Goal: Task Accomplishment & Management: Use online tool/utility

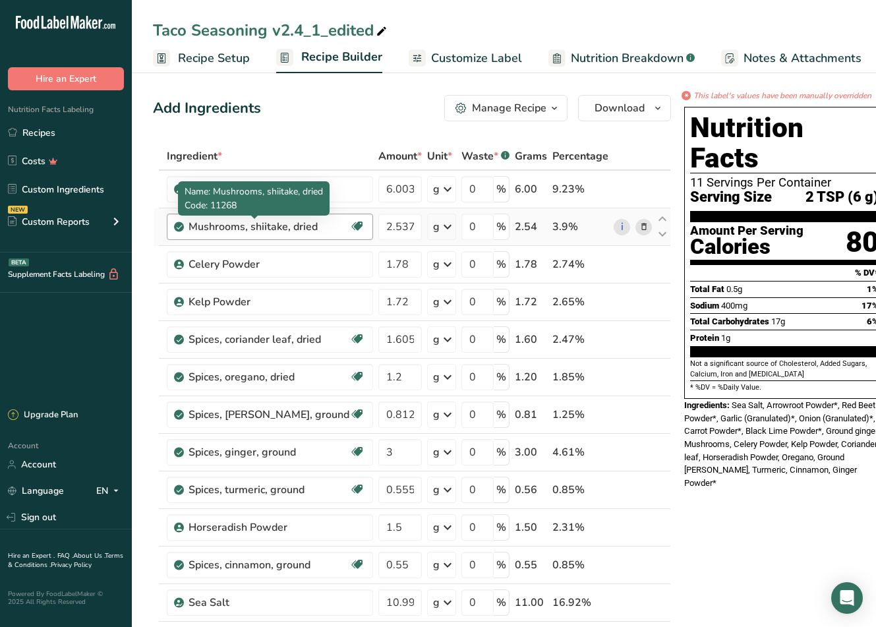
click at [301, 227] on div "Mushrooms, shiitake, dried" at bounding box center [269, 227] width 161 height 16
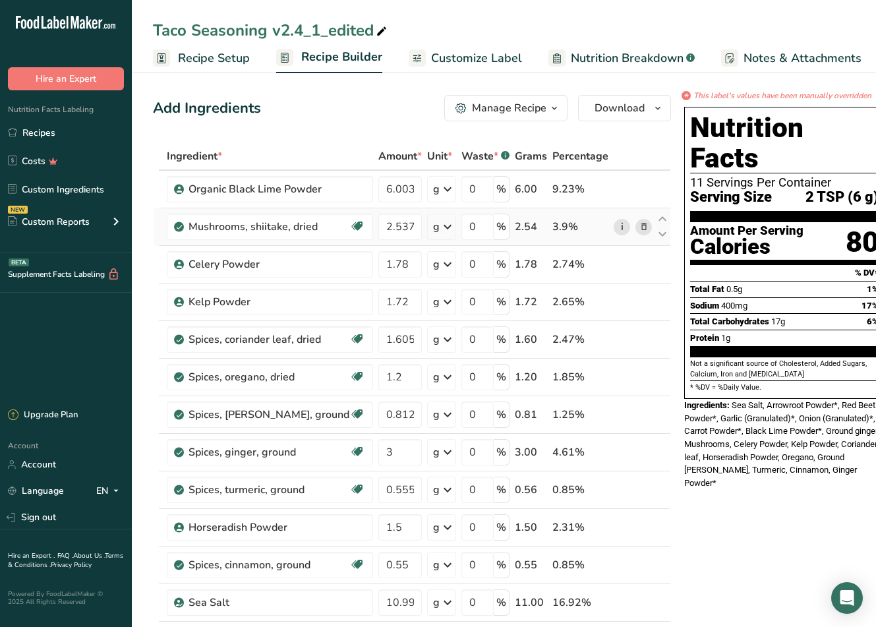
click at [614, 224] on link "i" at bounding box center [622, 227] width 16 height 16
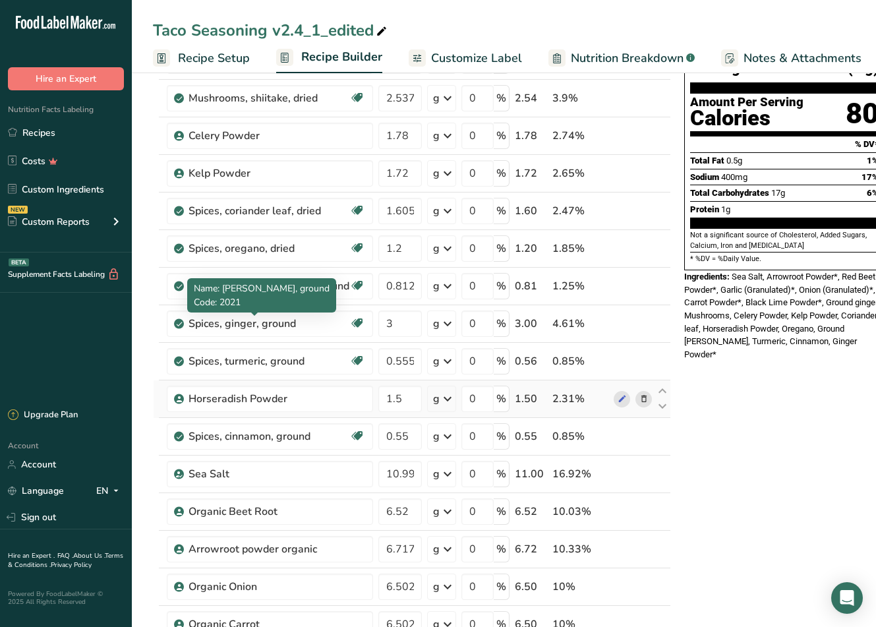
scroll to position [330, 0]
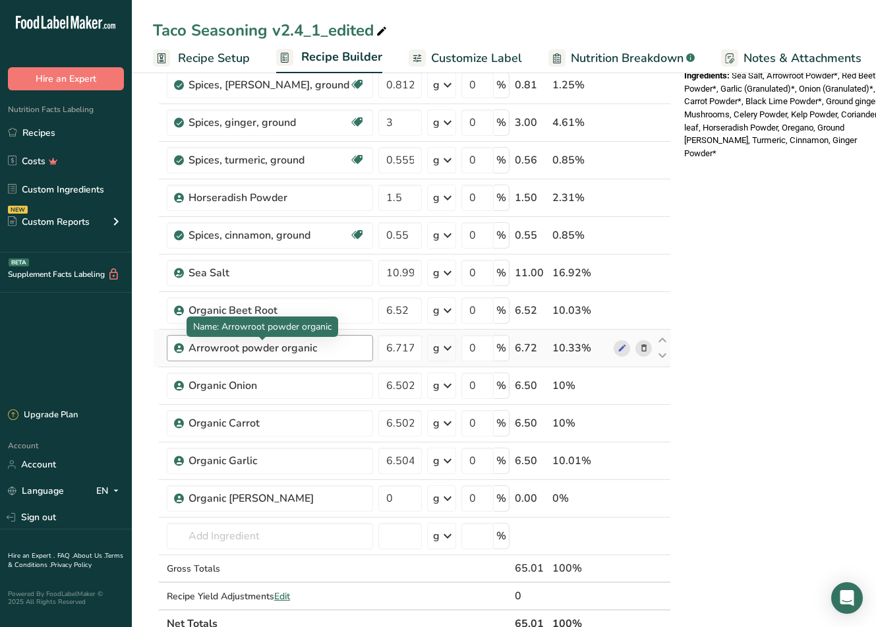
click at [280, 347] on div "Arrowroot powder organic" at bounding box center [271, 348] width 165 height 16
click at [618, 349] on icon at bounding box center [622, 349] width 9 height 14
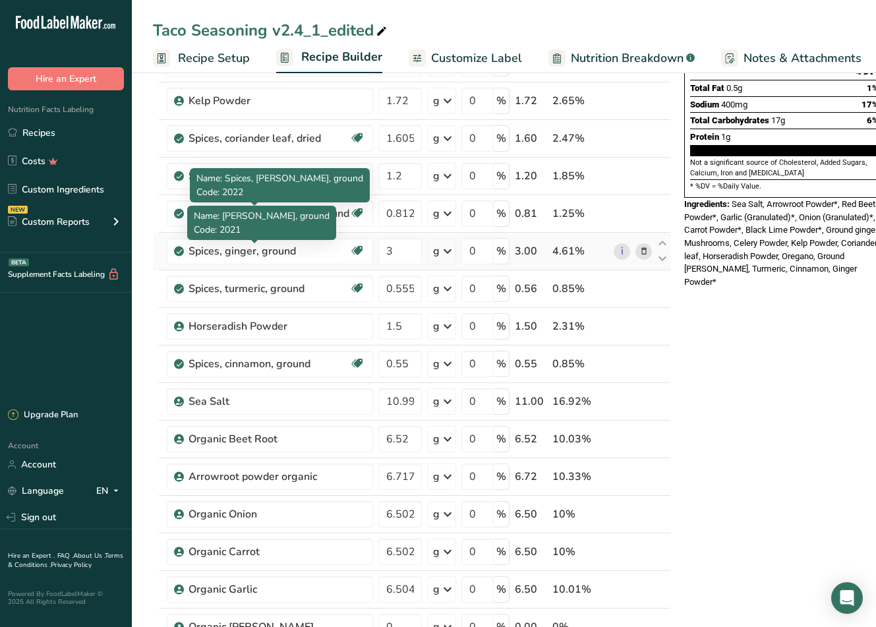
scroll to position [396, 0]
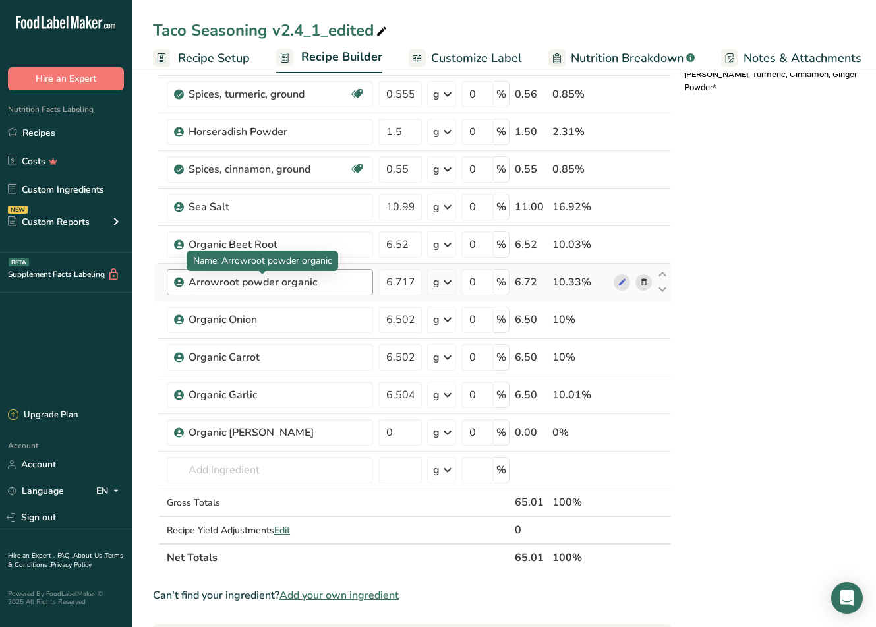
click at [297, 280] on div "Arrowroot powder organic" at bounding box center [271, 282] width 165 height 16
click at [618, 283] on icon at bounding box center [622, 283] width 9 height 14
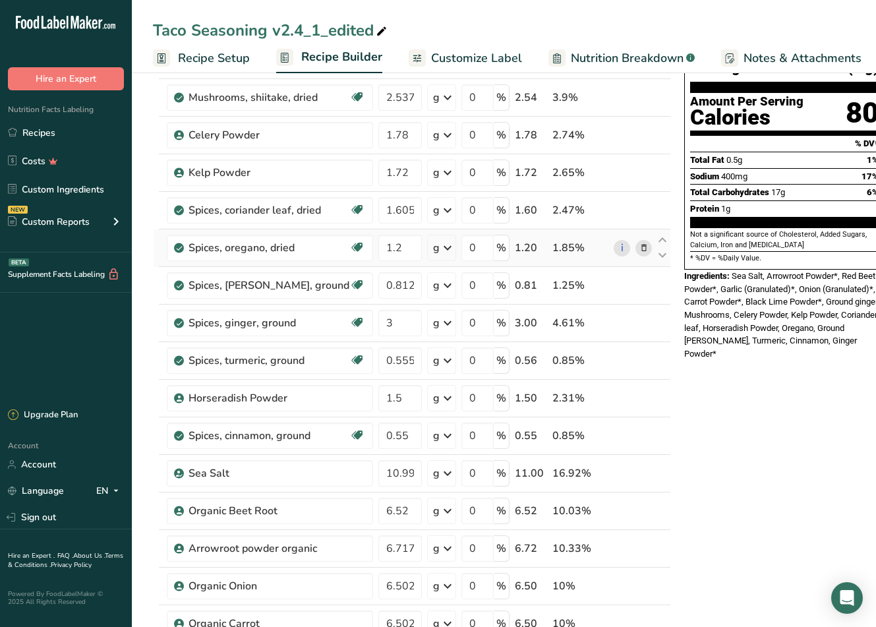
scroll to position [66, 0]
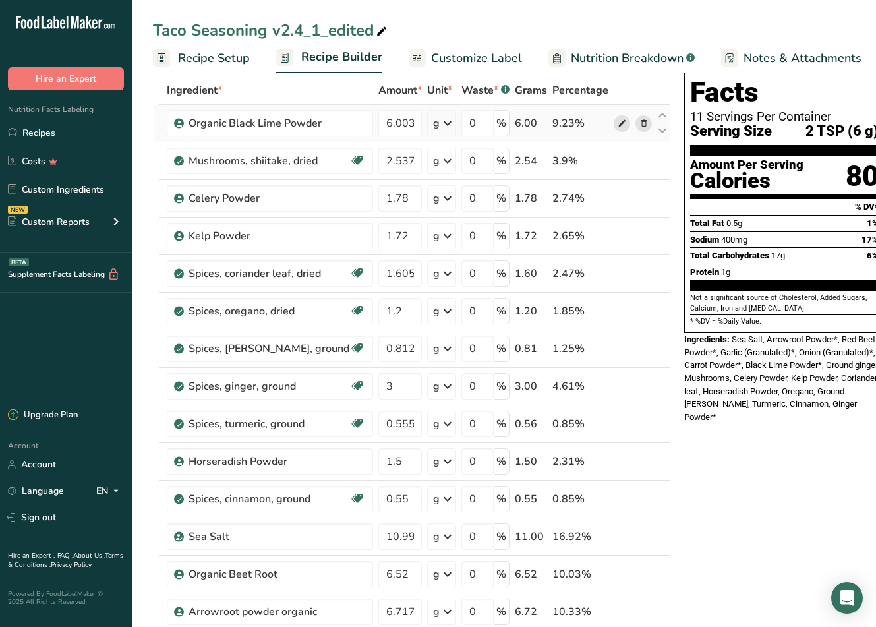
click at [618, 120] on icon at bounding box center [622, 124] width 9 height 14
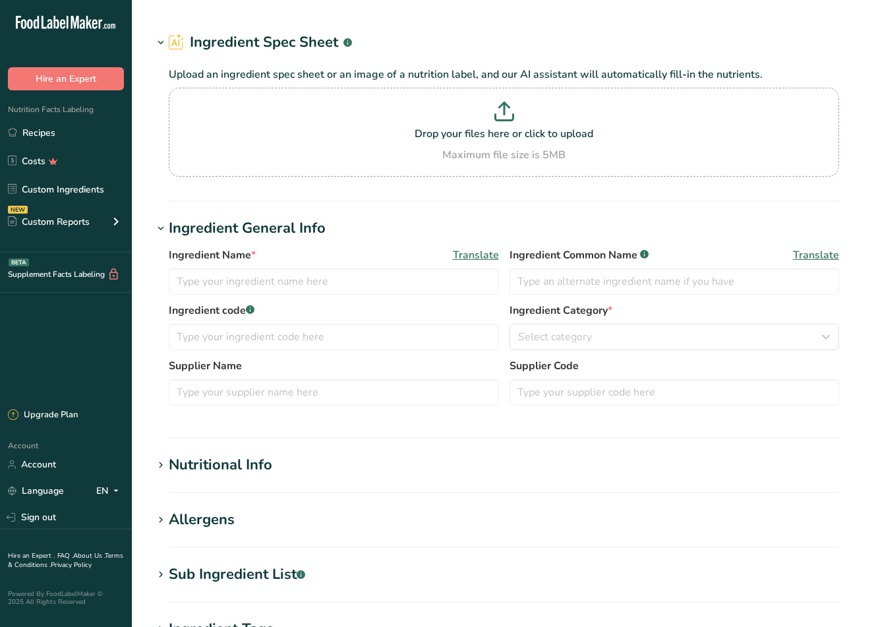
type input "Mushrooms, shiitake, dried"
type input "Mushrooms"
type input "Arrowroot powder organic"
type input "Arrowroot Powder*"
type input "1307"
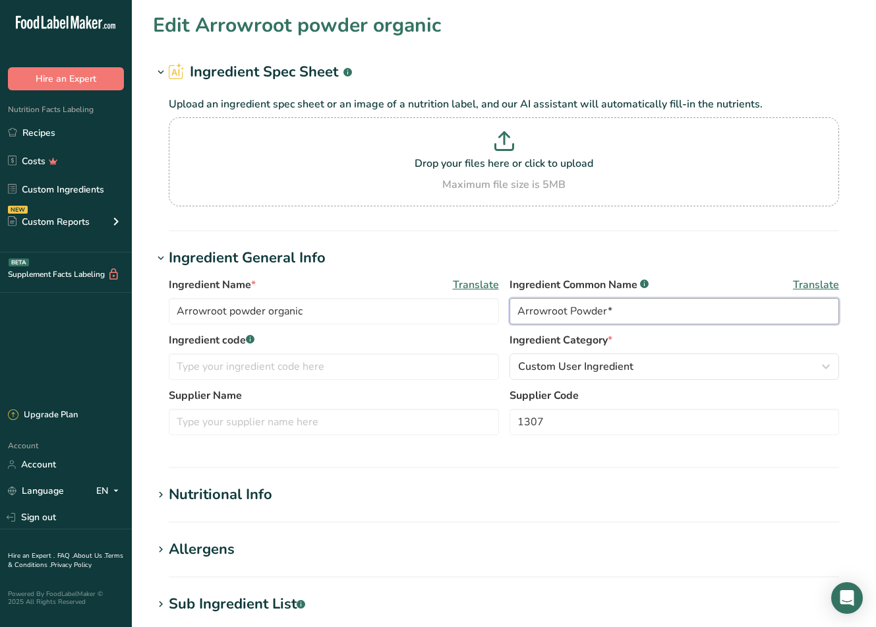
click at [603, 311] on input "Arrowroot Powder*" at bounding box center [675, 311] width 330 height 26
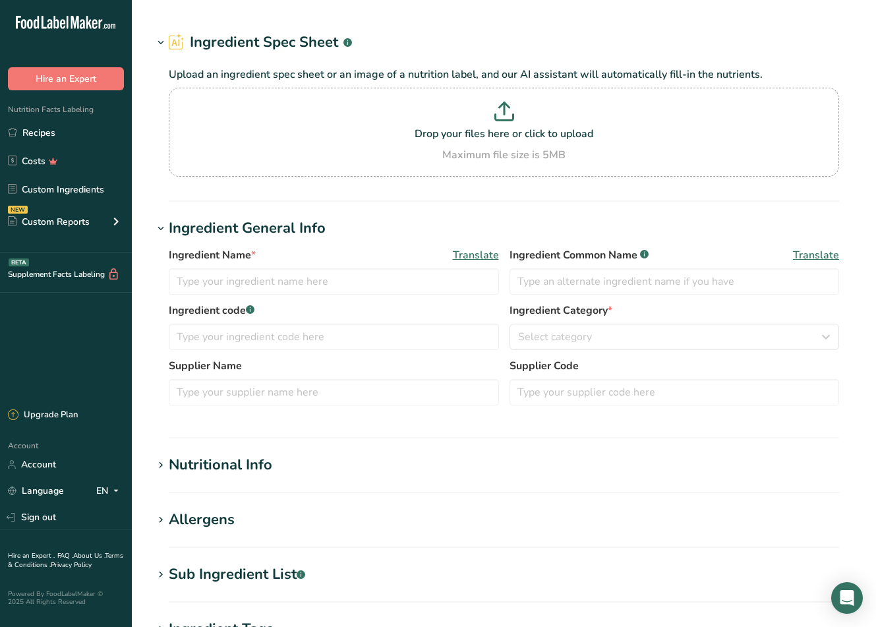
type input "Arrowroot powder organic"
type input "Arrowroot Powder*"
type input "1307"
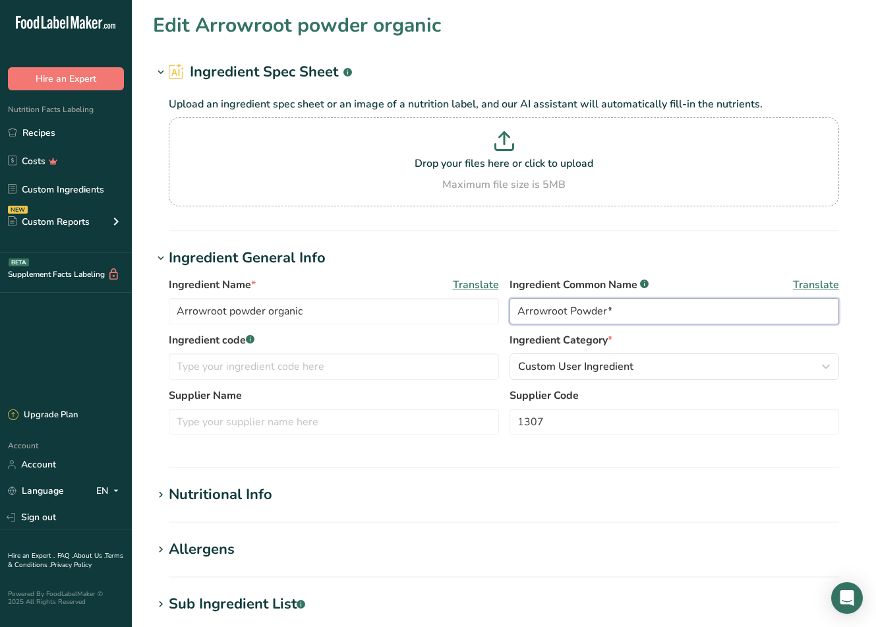
click at [607, 309] on input "Arrowroot Powder*" at bounding box center [675, 311] width 330 height 26
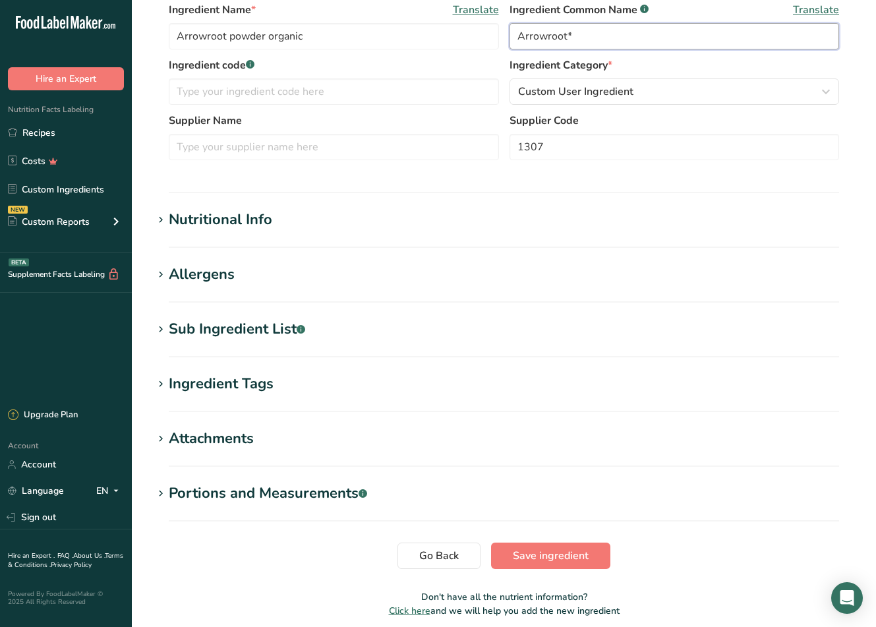
scroll to position [197, 0]
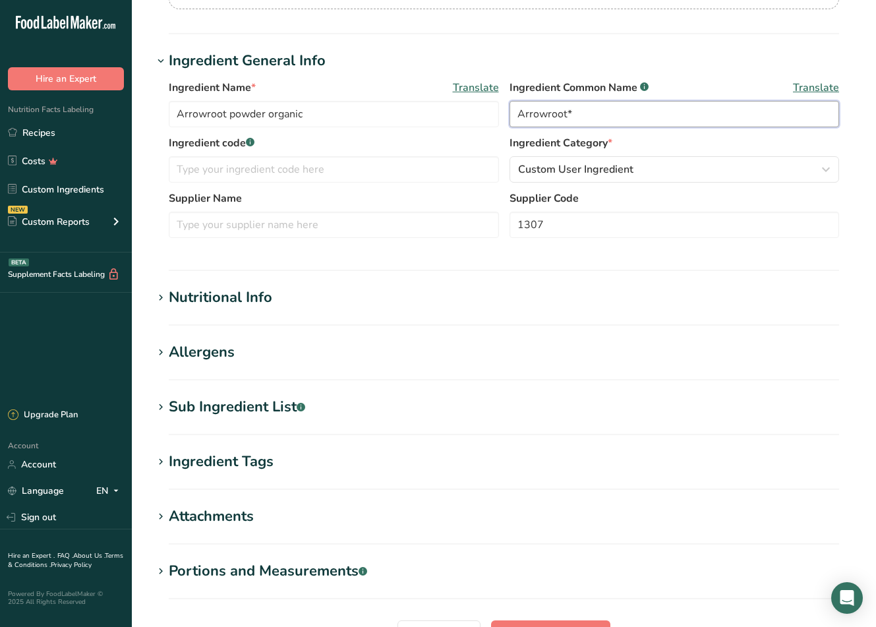
type input "Arrowroot*"
click at [258, 292] on div "Nutritional Info" at bounding box center [221, 298] width 104 height 22
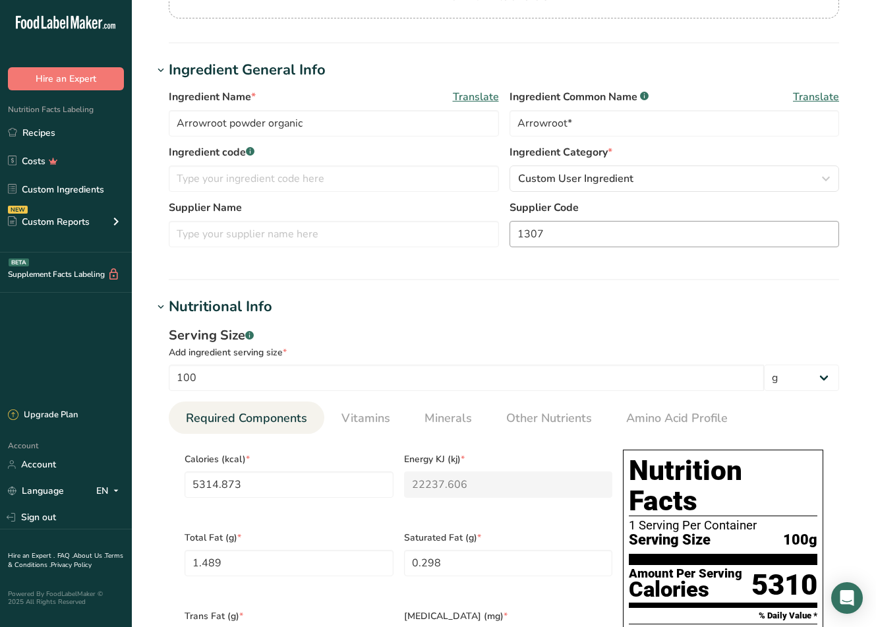
scroll to position [198, 0]
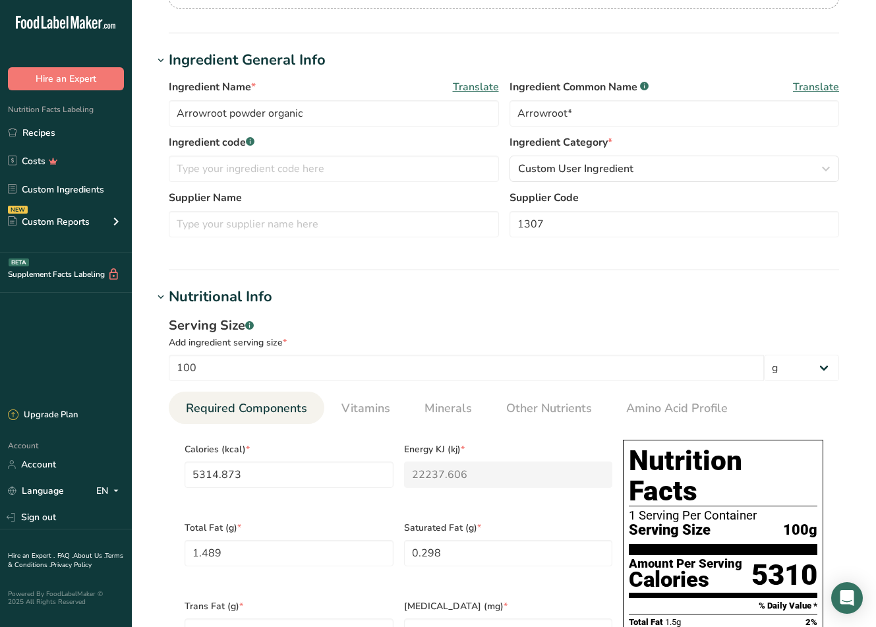
click at [570, 243] on div "Supplier Name Supplier Code 1307" at bounding box center [504, 217] width 671 height 55
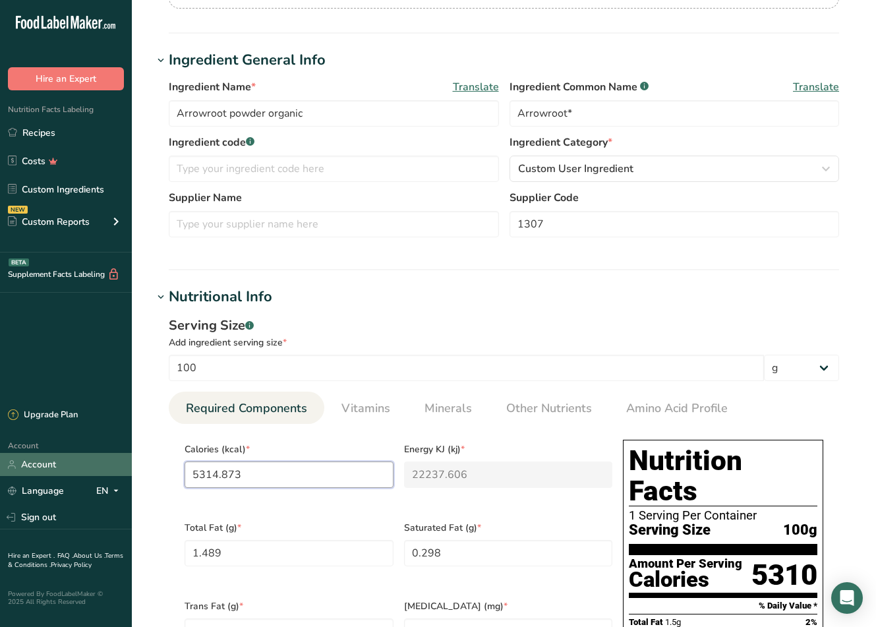
drag, startPoint x: 245, startPoint y: 471, endPoint x: 71, endPoint y: 471, distance: 174.1
click at [71, 471] on div ".a-20{fill:#fff;} Hire an Expert Nutrition Facts Labeling Recipes Costs Custom …" at bounding box center [438, 587] width 876 height 1571
type input "3"
type KJ "12.6"
type input "38"
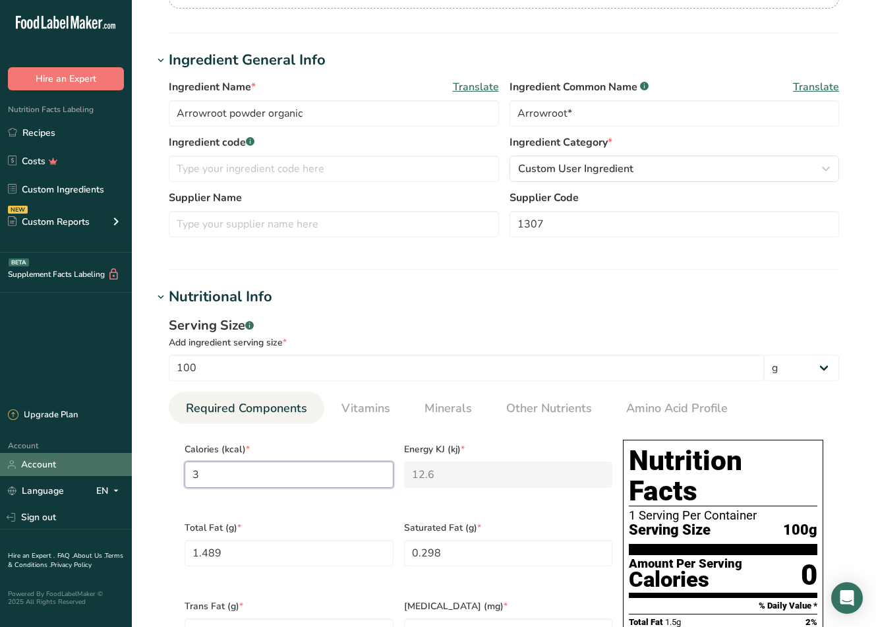
type KJ "159"
type input "389"
type KJ "1627.6"
type input "389"
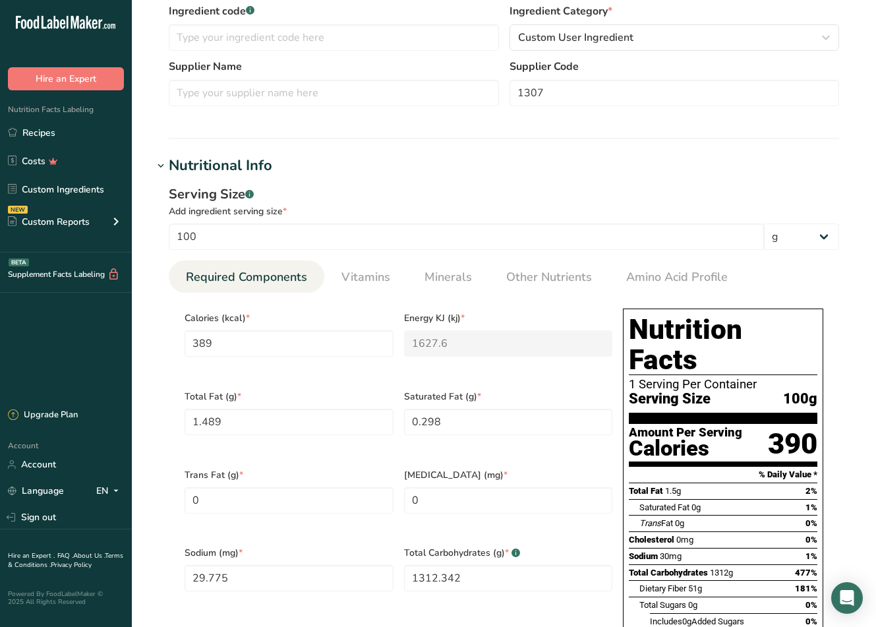
scroll to position [330, 0]
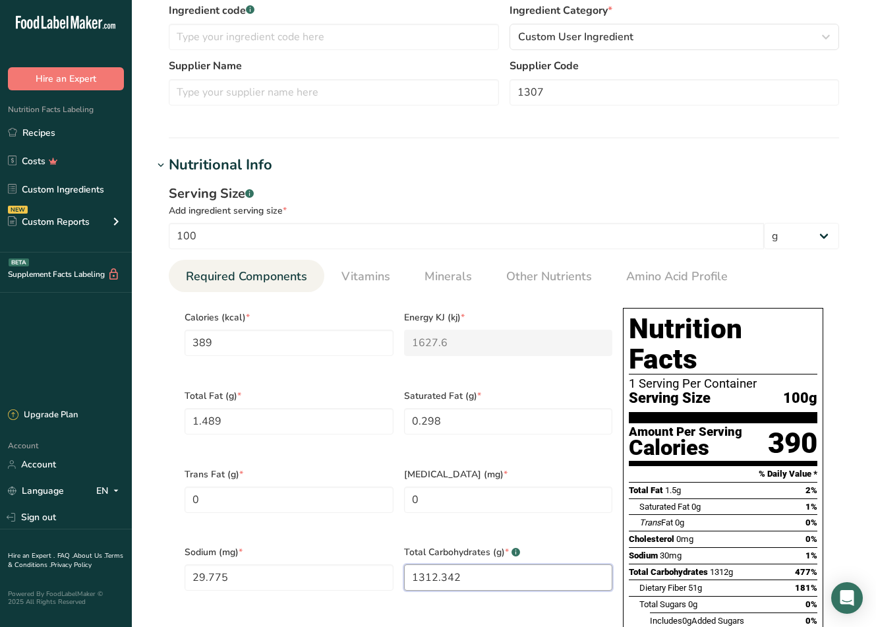
drag, startPoint x: 495, startPoint y: 558, endPoint x: 394, endPoint y: 555, distance: 101.0
click at [396, 554] on div "Calories (kcal) * 389 Energy KJ (kj) * 1627.6 Total Fat (g) * 1.489 Saturated F…" at bounding box center [398, 538] width 438 height 470
type Carbohydrates "99.4"
drag, startPoint x: 271, startPoint y: 559, endPoint x: 75, endPoint y: 543, distance: 196.5
click at [76, 543] on div ".a-20{fill:#fff;} Hire an Expert Nutrition Facts Labeling Recipes Costs Custom …" at bounding box center [438, 455] width 876 height 1571
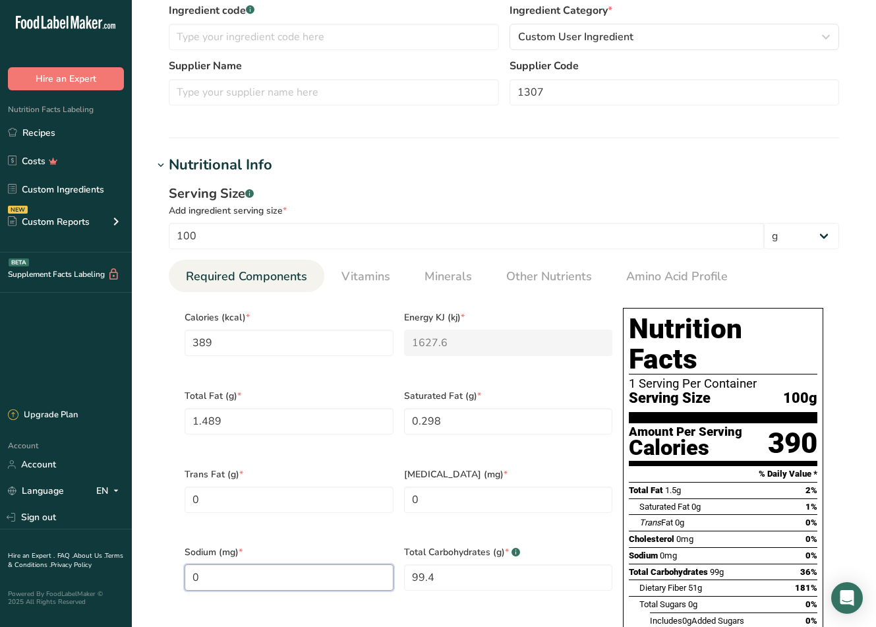
type input "0"
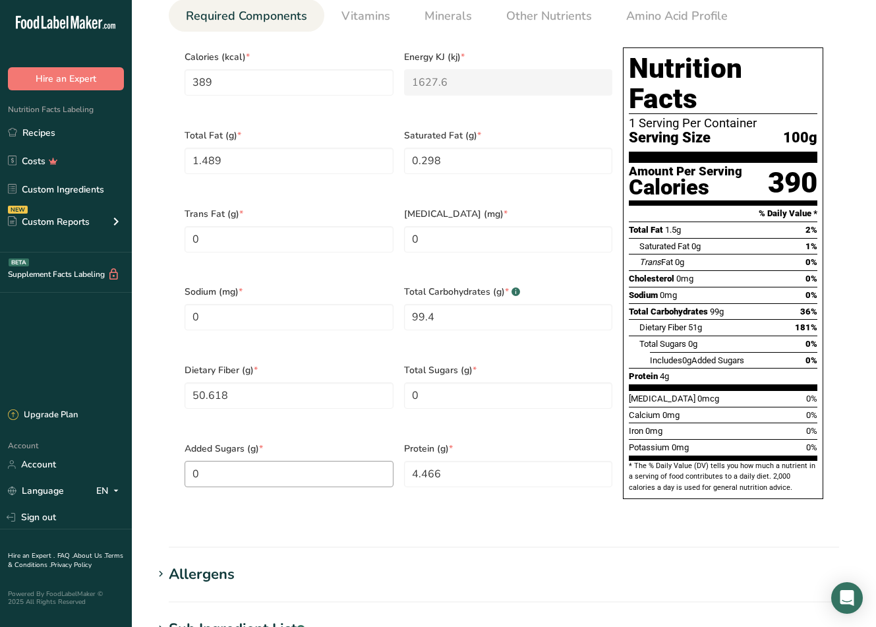
scroll to position [593, 0]
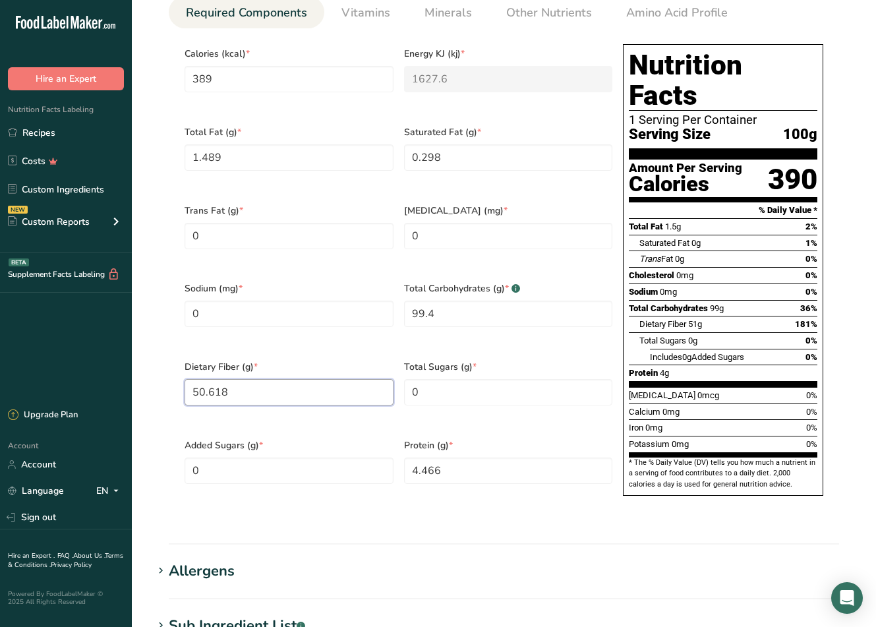
drag, startPoint x: 285, startPoint y: 372, endPoint x: 86, endPoint y: 367, distance: 198.5
click at [87, 367] on div ".a-20{fill:#fff;} Hire an Expert Nutrition Facts Labeling Recipes Costs Custom …" at bounding box center [438, 192] width 876 height 1571
type Fiber "0"
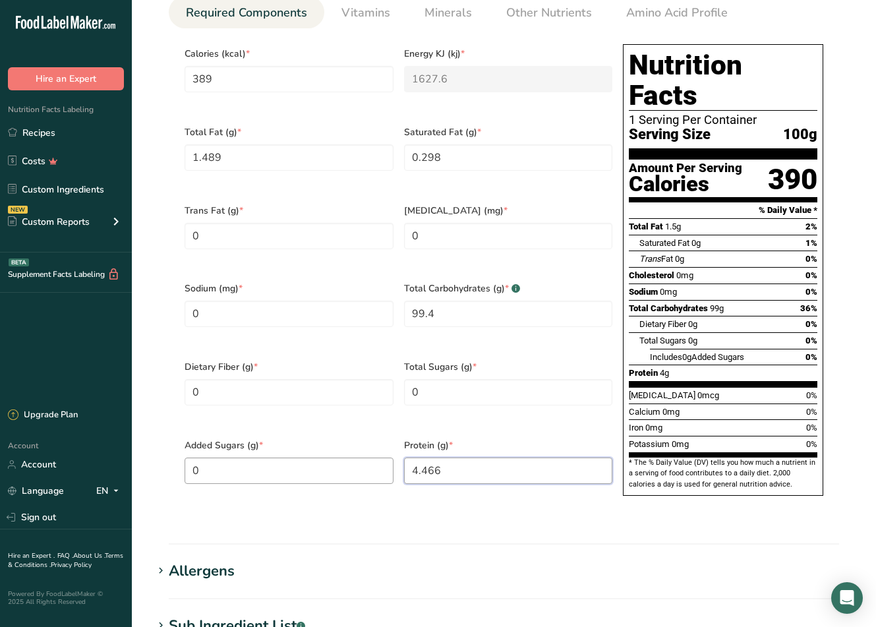
drag, startPoint x: 484, startPoint y: 450, endPoint x: 351, endPoint y: 436, distance: 133.9
click at [351, 436] on div "Calories (kcal) * 389 Energy KJ (kj) * 1627.6 Total Fat (g) * 1.489 Saturated F…" at bounding box center [398, 274] width 438 height 470
type input "0.4"
click at [586, 397] on div "Total Sugars (g) * 0" at bounding box center [509, 391] width 220 height 78
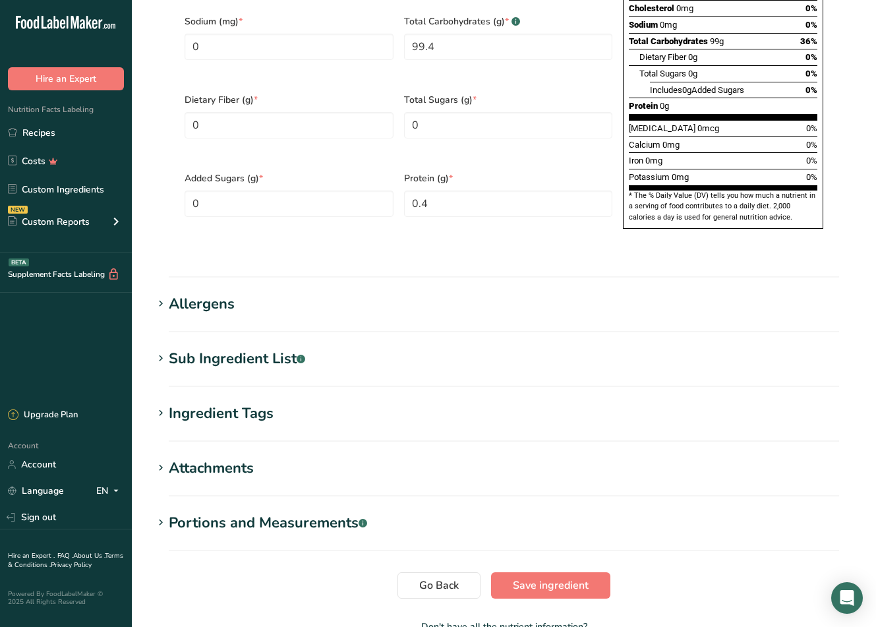
scroll to position [914, 0]
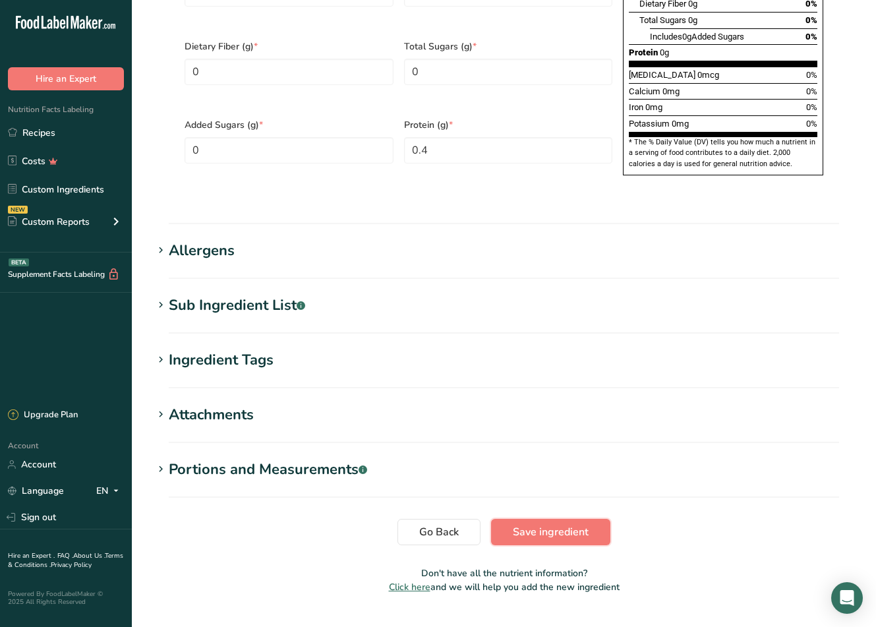
click at [562, 524] on span "Save ingredient" at bounding box center [551, 532] width 76 height 16
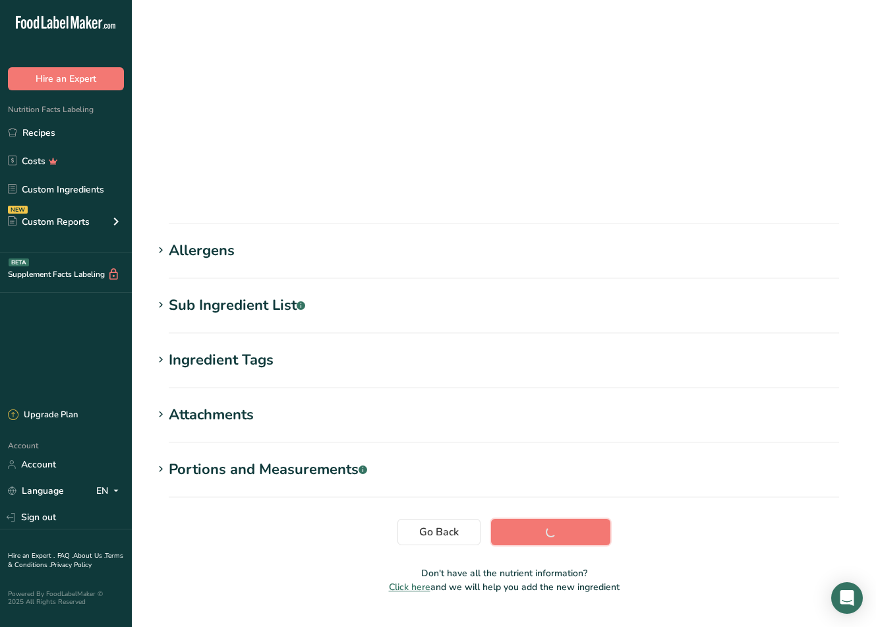
scroll to position [16, 0]
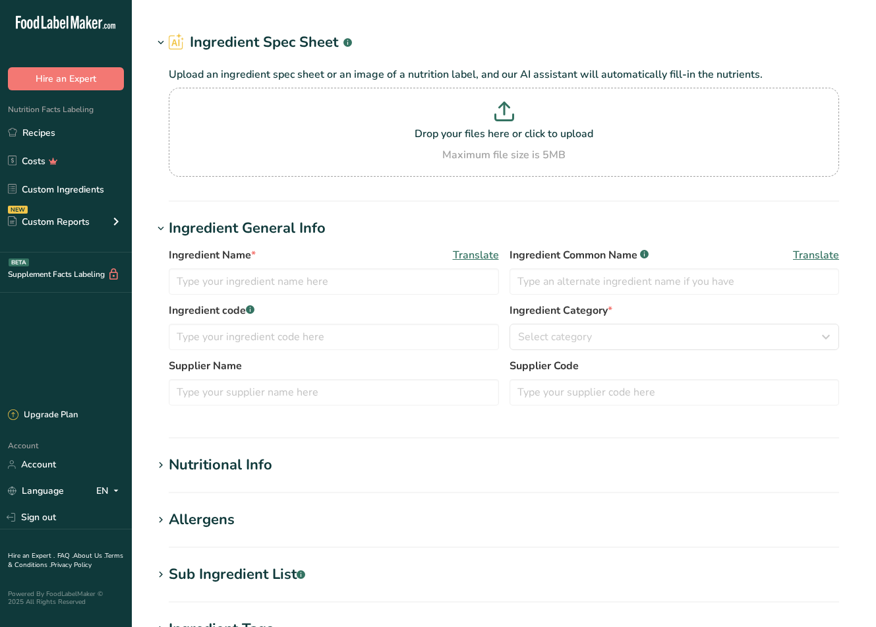
type input "Organic Black Lime Powder"
type input "Black Lime Powder*"
type input "BIO BREEZE CEYLON"
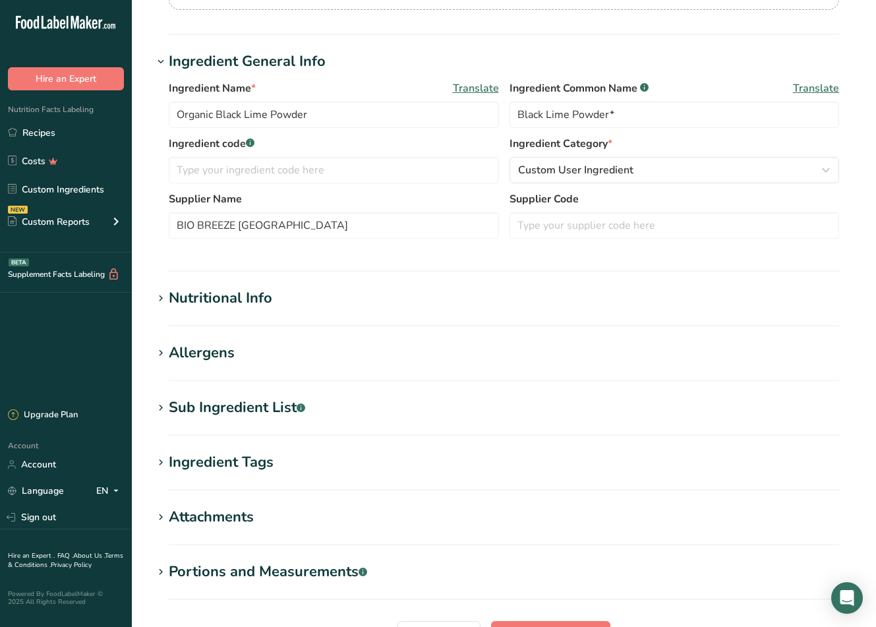
scroll to position [198, 0]
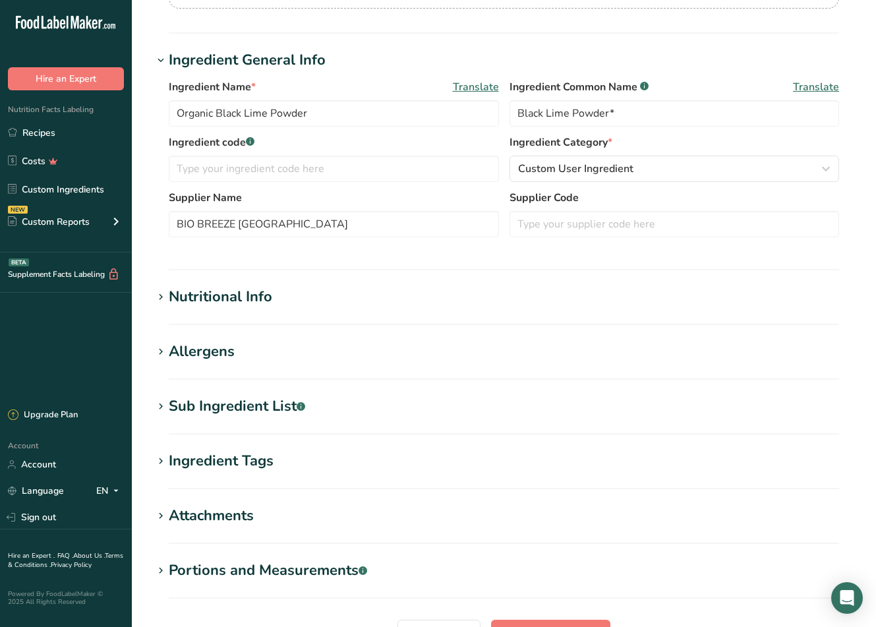
click at [266, 300] on div "Nutritional Info" at bounding box center [221, 297] width 104 height 22
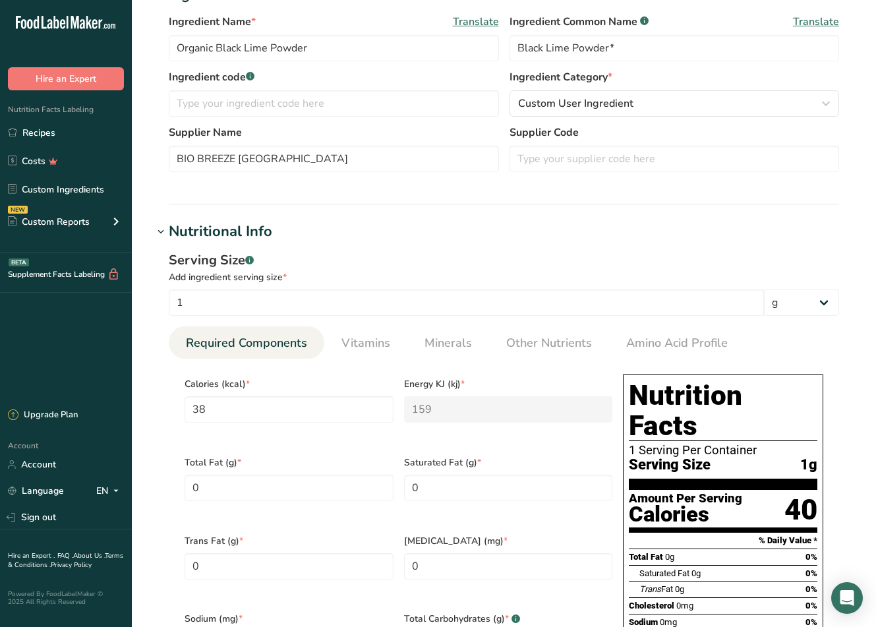
scroll to position [0, 0]
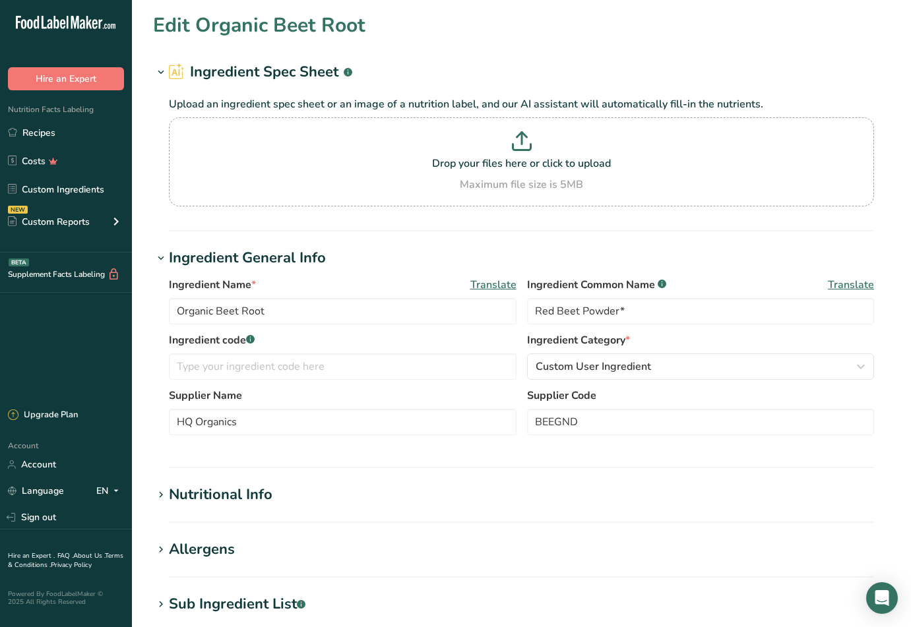
click at [585, 20] on div "Edit Organic Beet Root" at bounding box center [521, 26] width 737 height 30
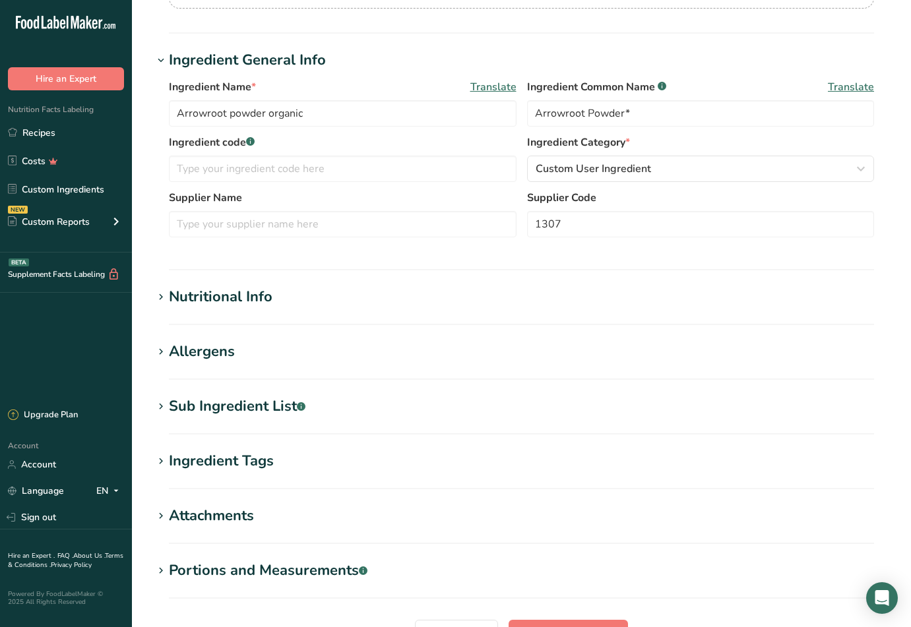
scroll to position [329, 0]
